Goal: Information Seeking & Learning: Learn about a topic

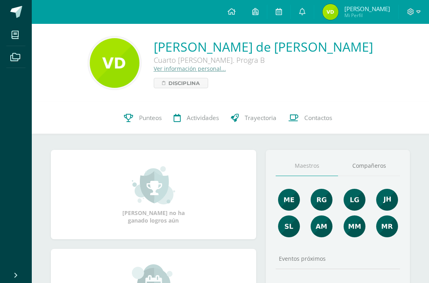
click at [282, 14] on icon at bounding box center [279, 11] width 6 height 7
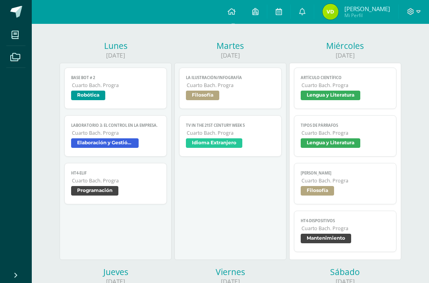
scroll to position [92, 0]
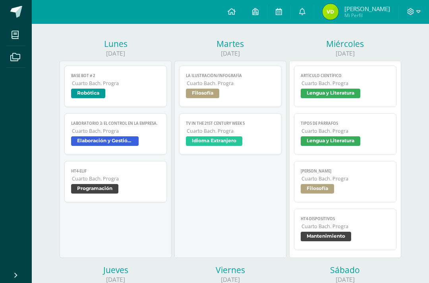
click at [321, 238] on span "Mantenimiento" at bounding box center [326, 237] width 50 height 10
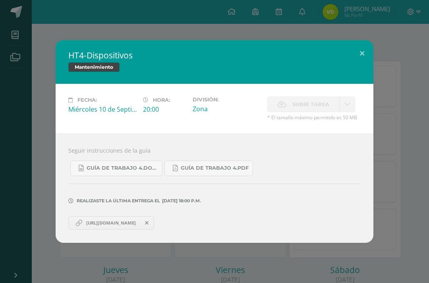
click at [408, 243] on div "HT4-Dispositivos Mantenimiento Fecha: Miércoles 10 de Septiembre Hora: 20:00 Di…" at bounding box center [214, 141] width 423 height 203
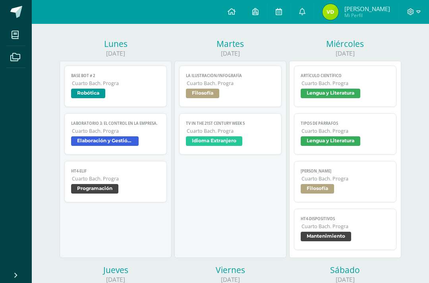
click at [339, 196] on span "Filosofía" at bounding box center [345, 190] width 89 height 12
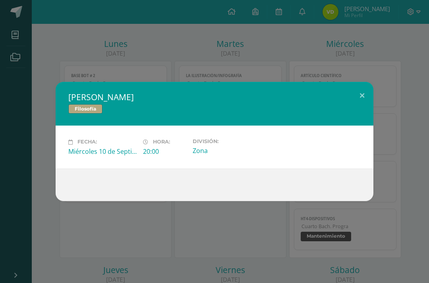
click at [388, 231] on div "George Berkeley Filosofía Fecha: Miércoles 10 de Septiembre Hora: 20:00 Divisió…" at bounding box center [214, 141] width 429 height 283
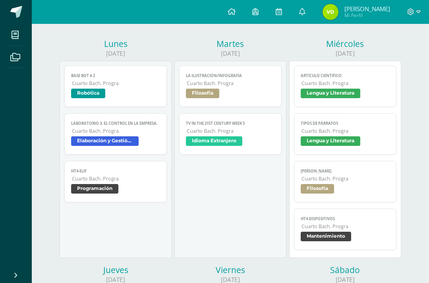
click at [310, 146] on span "Lengua y Literatura" at bounding box center [331, 141] width 60 height 10
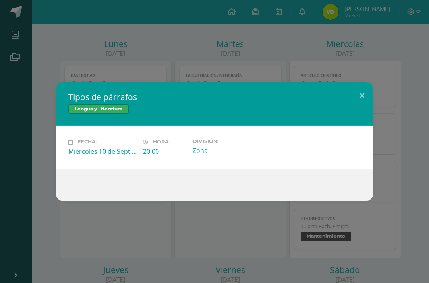
click at [380, 237] on div "Tipos de párrafos Lengua y Literatura Fecha: Miércoles 10 de Septiembre Hora: 2…" at bounding box center [214, 141] width 429 height 283
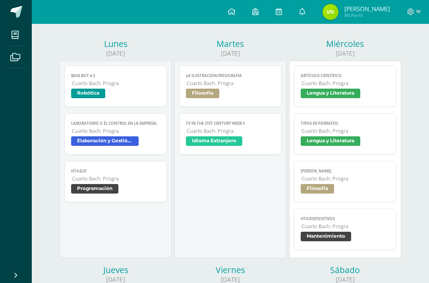
click at [305, 100] on span "Lengua y Literatura" at bounding box center [345, 95] width 89 height 12
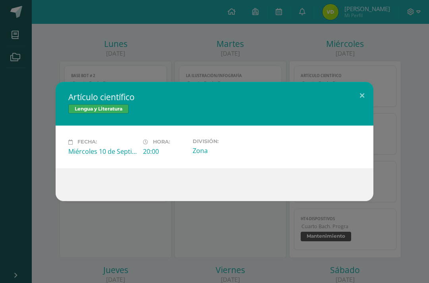
click at [370, 253] on div "Artículo científico Lengua y Literatura Fecha: Miércoles 10 de Septiembre Hora:…" at bounding box center [214, 141] width 429 height 283
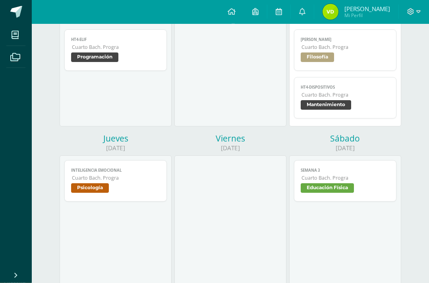
scroll to position [224, 0]
click at [163, 198] on link "Inteligencia emocional Cuarto Bach. Progra Psicología" at bounding box center [115, 180] width 103 height 41
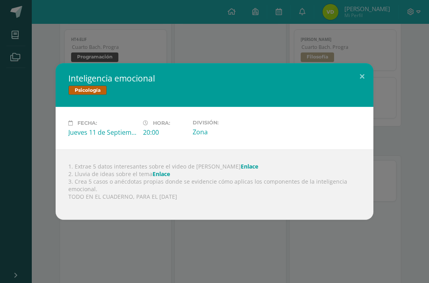
click at [202, 248] on div "Inteligencia emocional Psicología Fecha: Jueves 11 de Septiembre Hora: 20:00 Di…" at bounding box center [214, 141] width 429 height 283
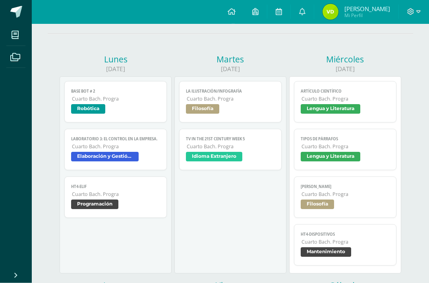
scroll to position [80, 0]
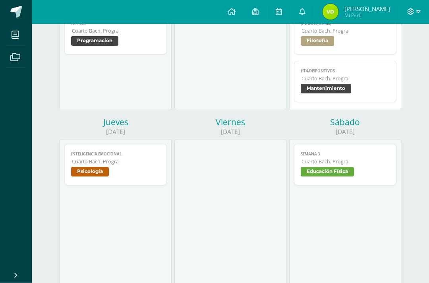
click at [146, 151] on link "Inteligencia emocional Cuarto Bach. Progra Psicología" at bounding box center [115, 164] width 103 height 41
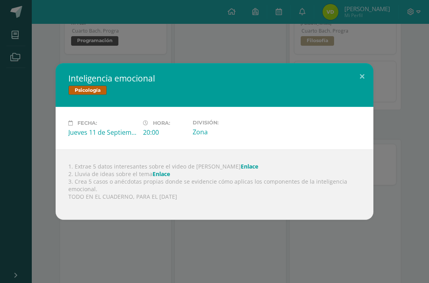
click at [156, 178] on link "Enlace" at bounding box center [161, 174] width 17 height 8
